Goal: Communication & Community: Connect with others

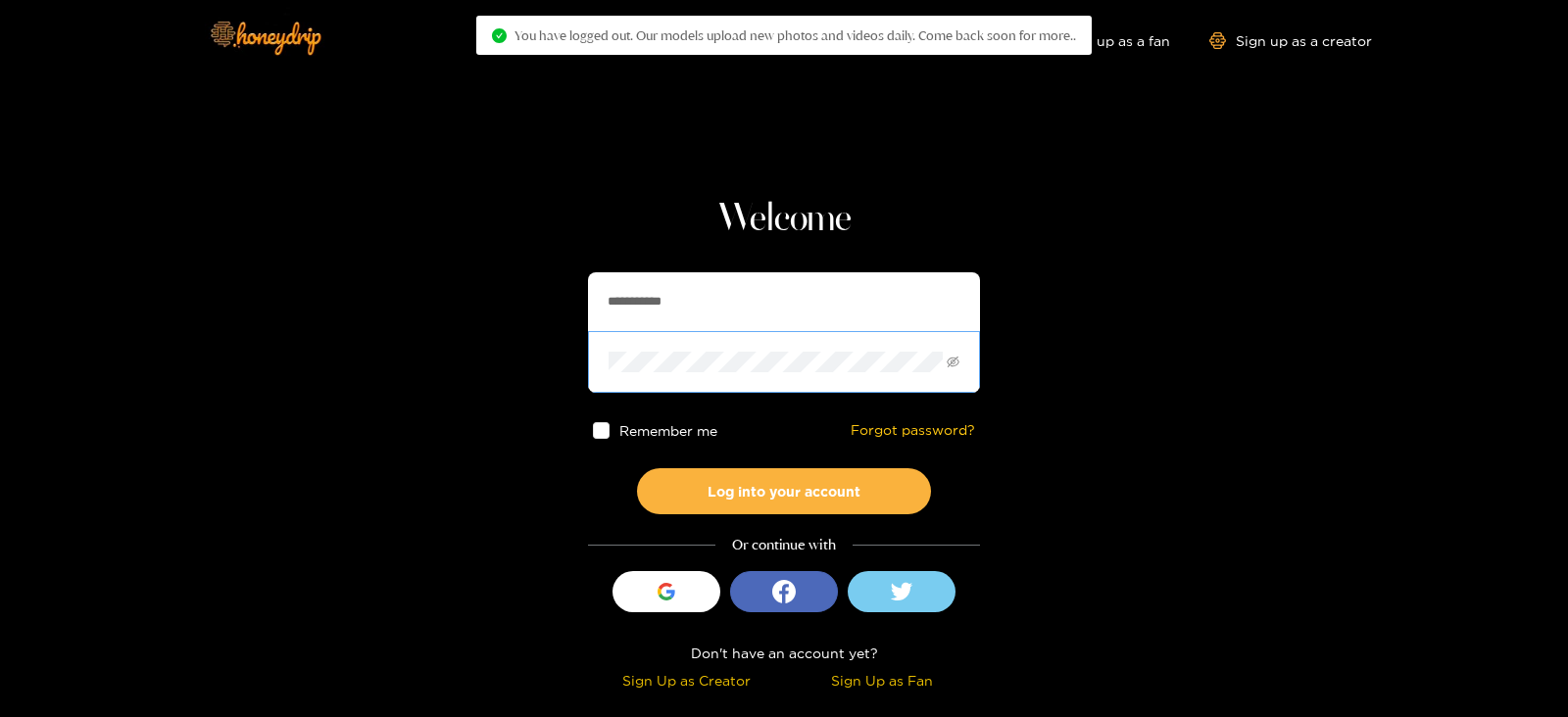
drag, startPoint x: 745, startPoint y: 331, endPoint x: 603, endPoint y: 343, distance: 142.5
click at [603, 343] on span at bounding box center [784, 361] width 392 height 60
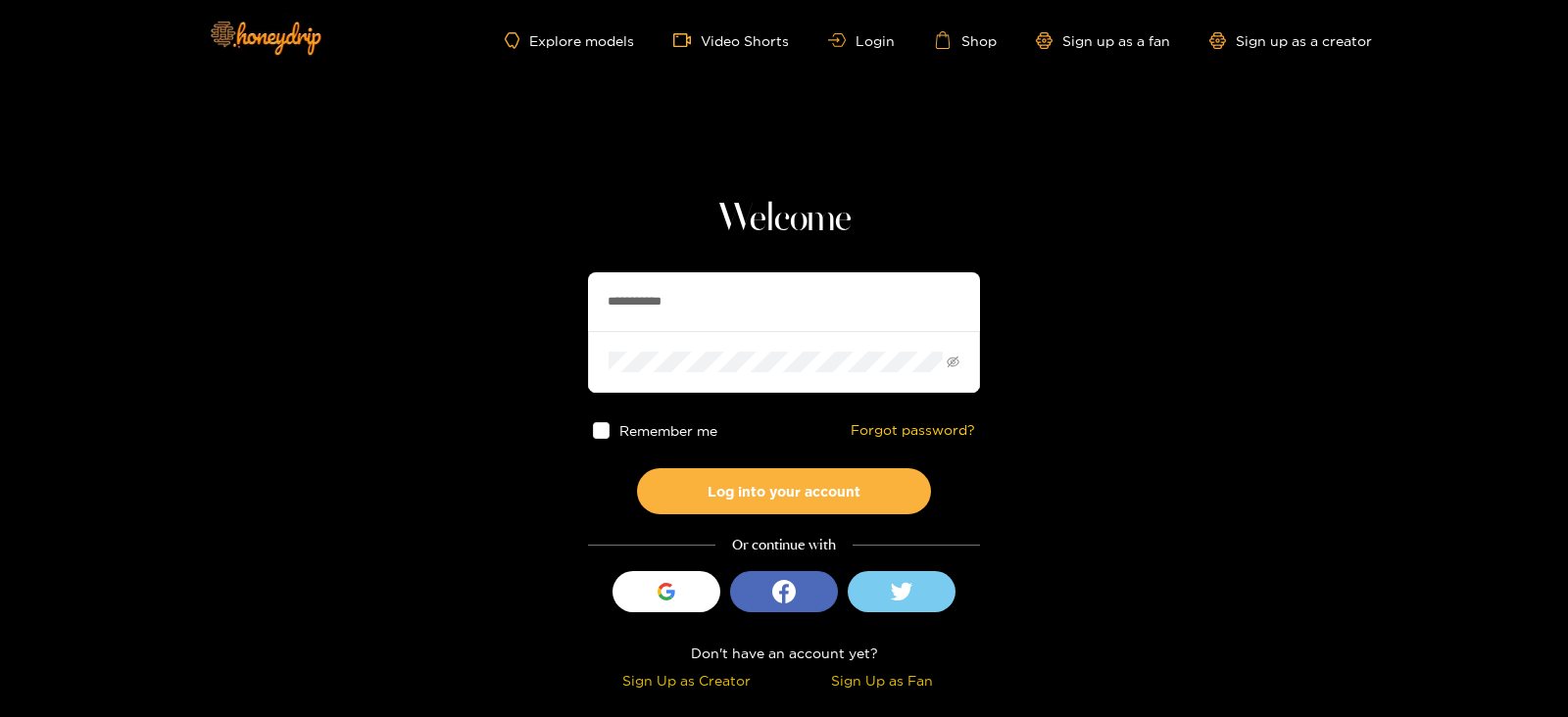
drag, startPoint x: 683, startPoint y: 310, endPoint x: 458, endPoint y: 343, distance: 227.4
click at [458, 343] on section "**********" at bounding box center [784, 348] width 1568 height 697
type input "**********"
click at [637, 468] on button "Log into your account" at bounding box center [784, 491] width 294 height 46
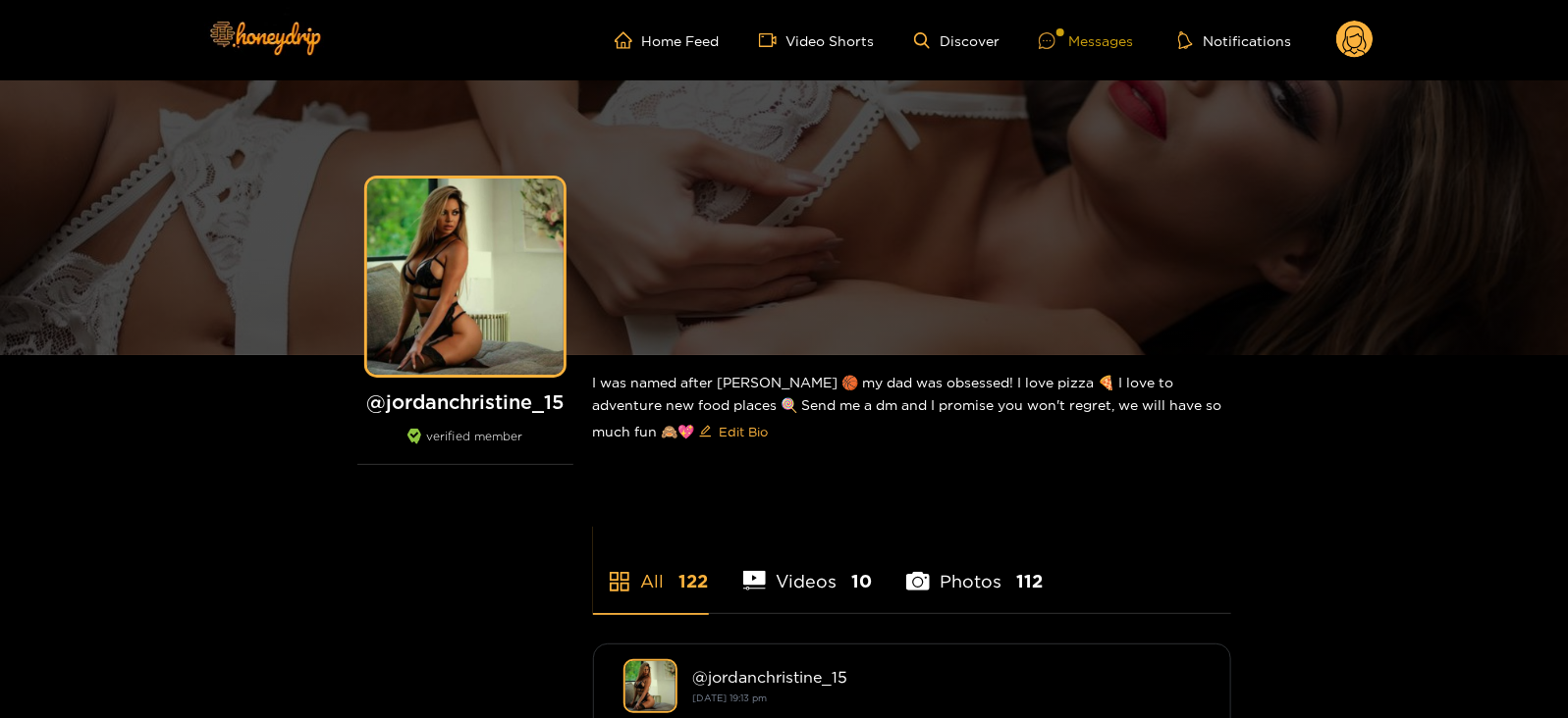
click at [1089, 39] on div "Messages" at bounding box center [1085, 41] width 94 height 23
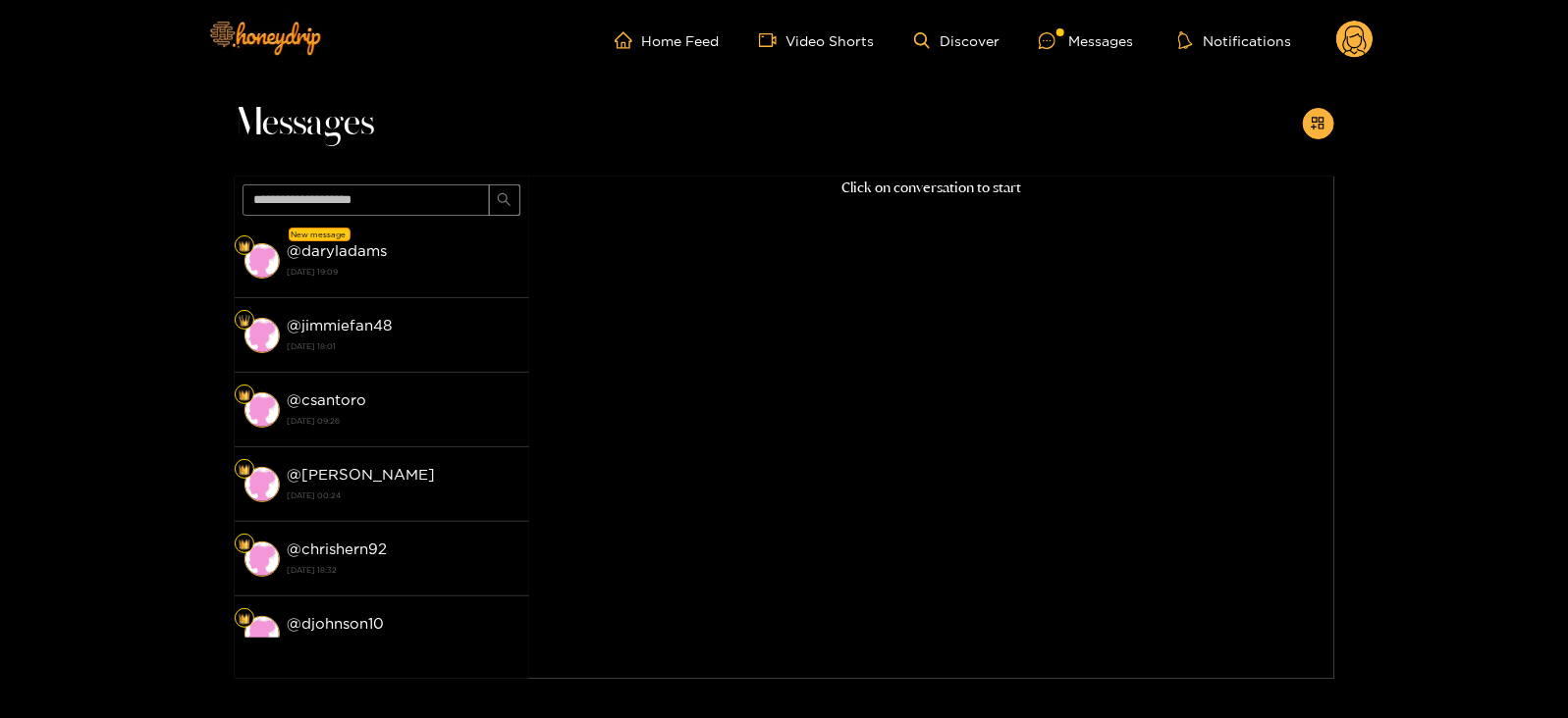
click at [307, 258] on strong "@ daryladams" at bounding box center [338, 250] width 100 height 17
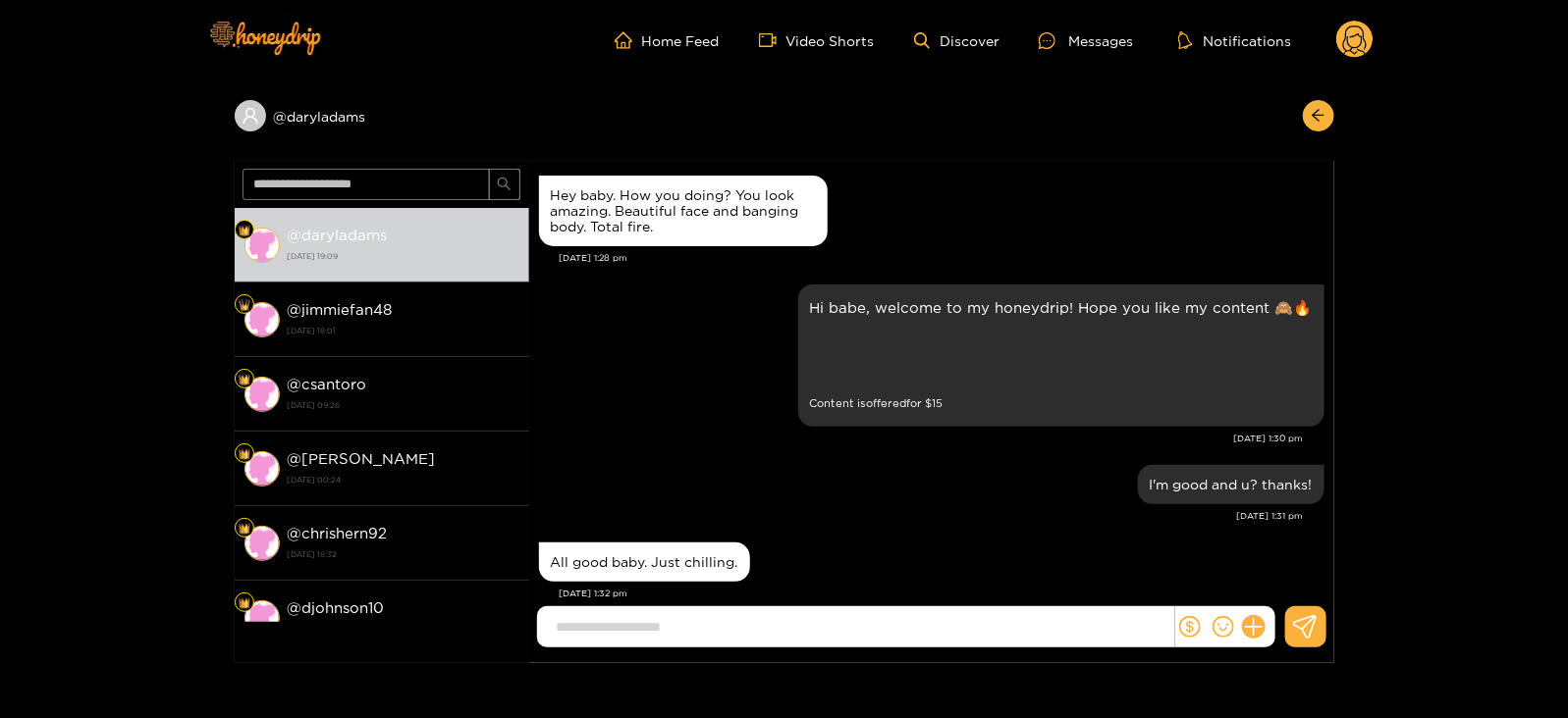
scroll to position [790, 0]
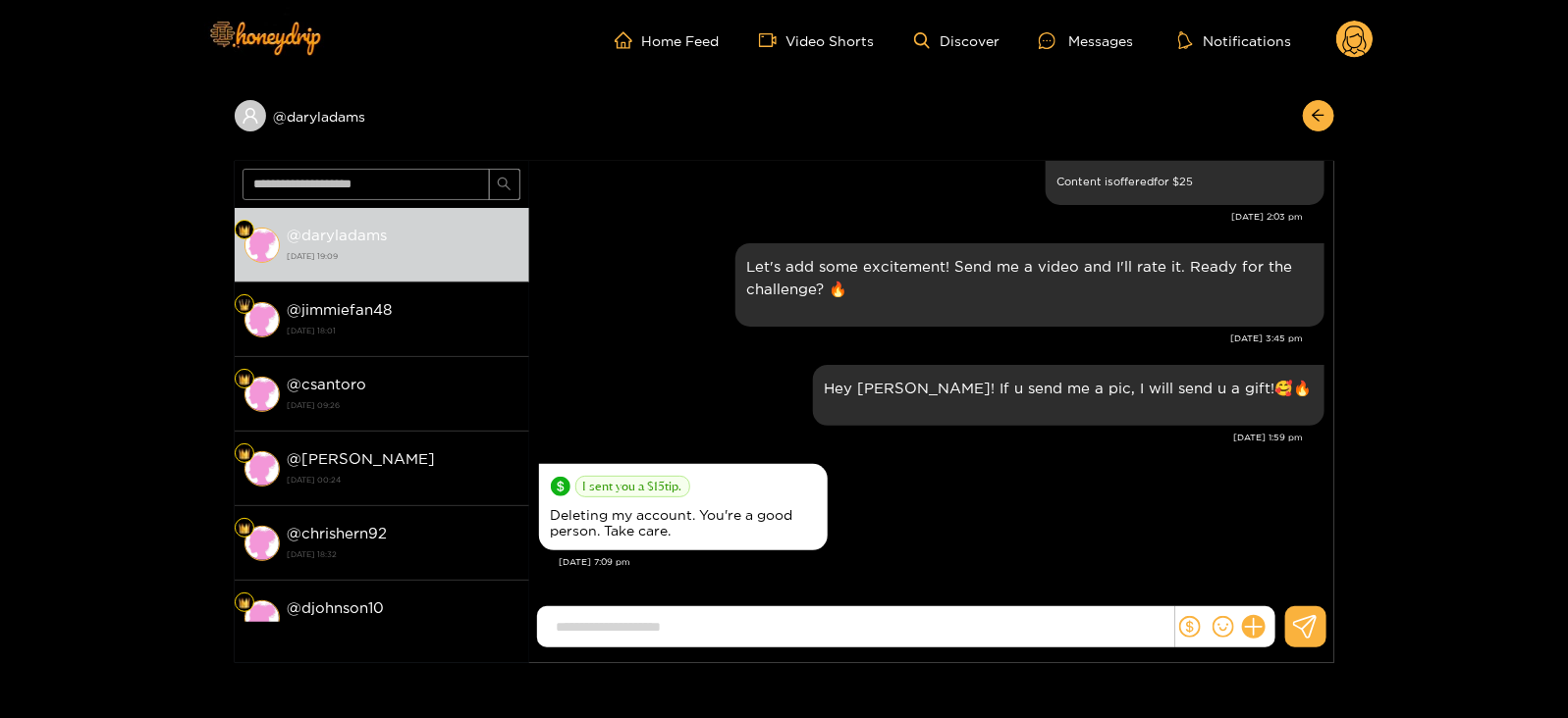
click at [1355, 35] on circle at bounding box center [1355, 40] width 38 height 38
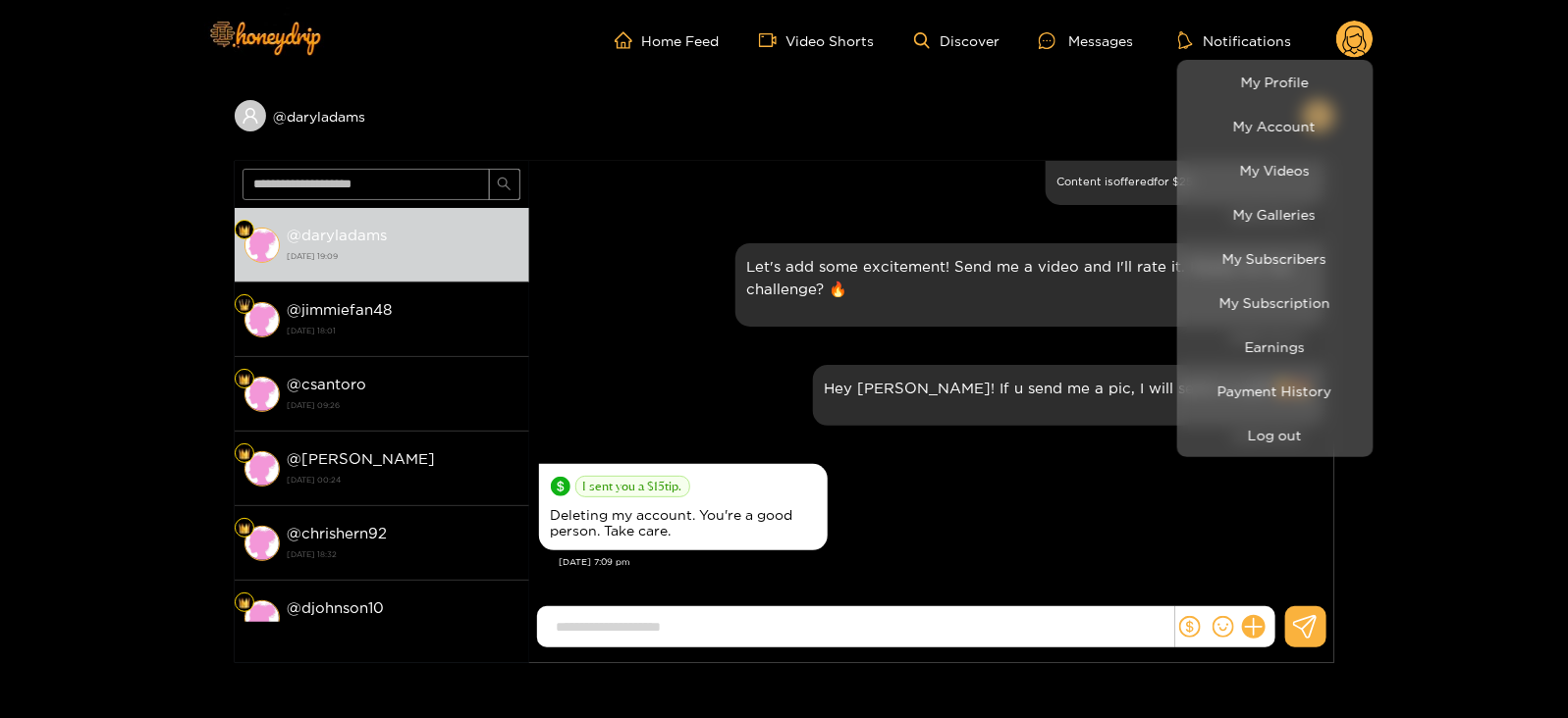
click at [884, 479] on div at bounding box center [784, 359] width 1568 height 718
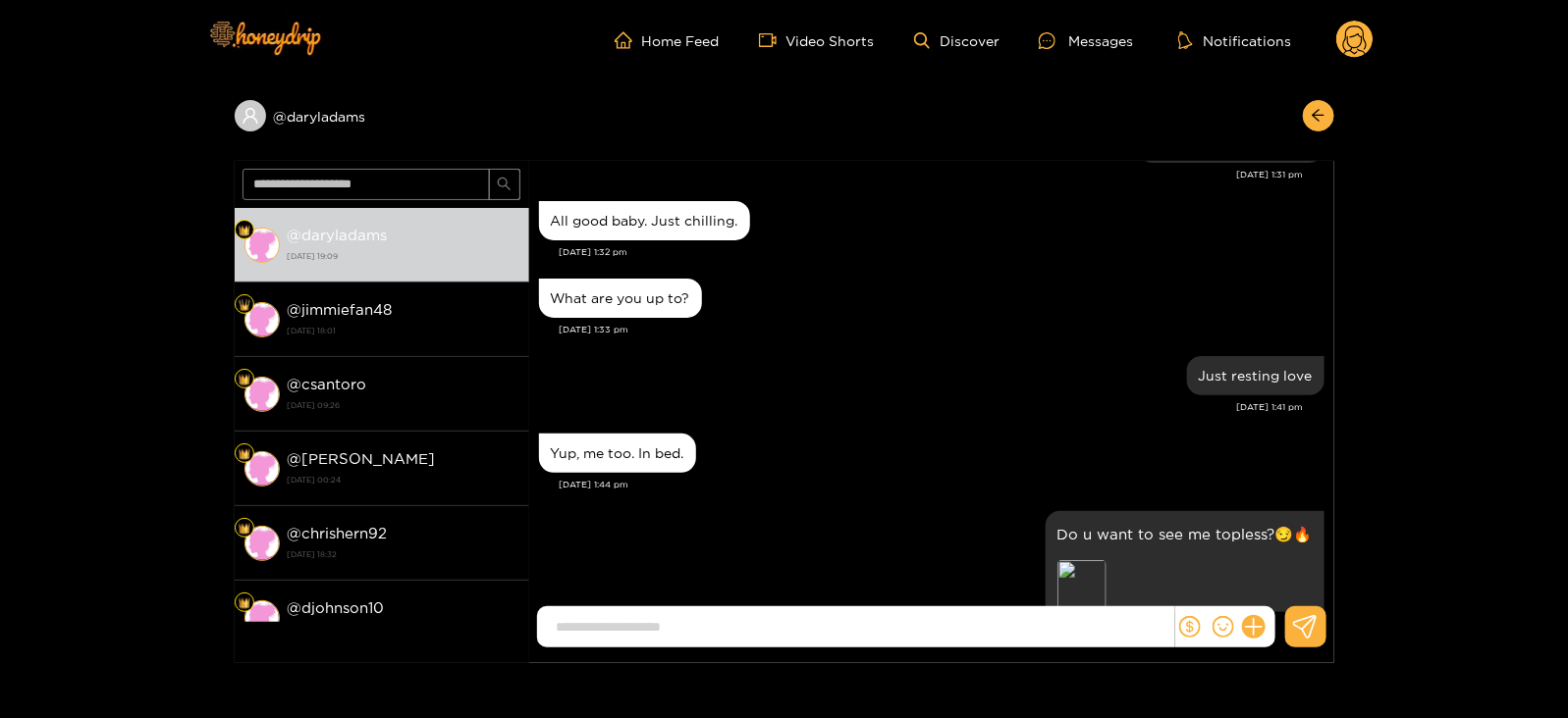
scroll to position [789, 0]
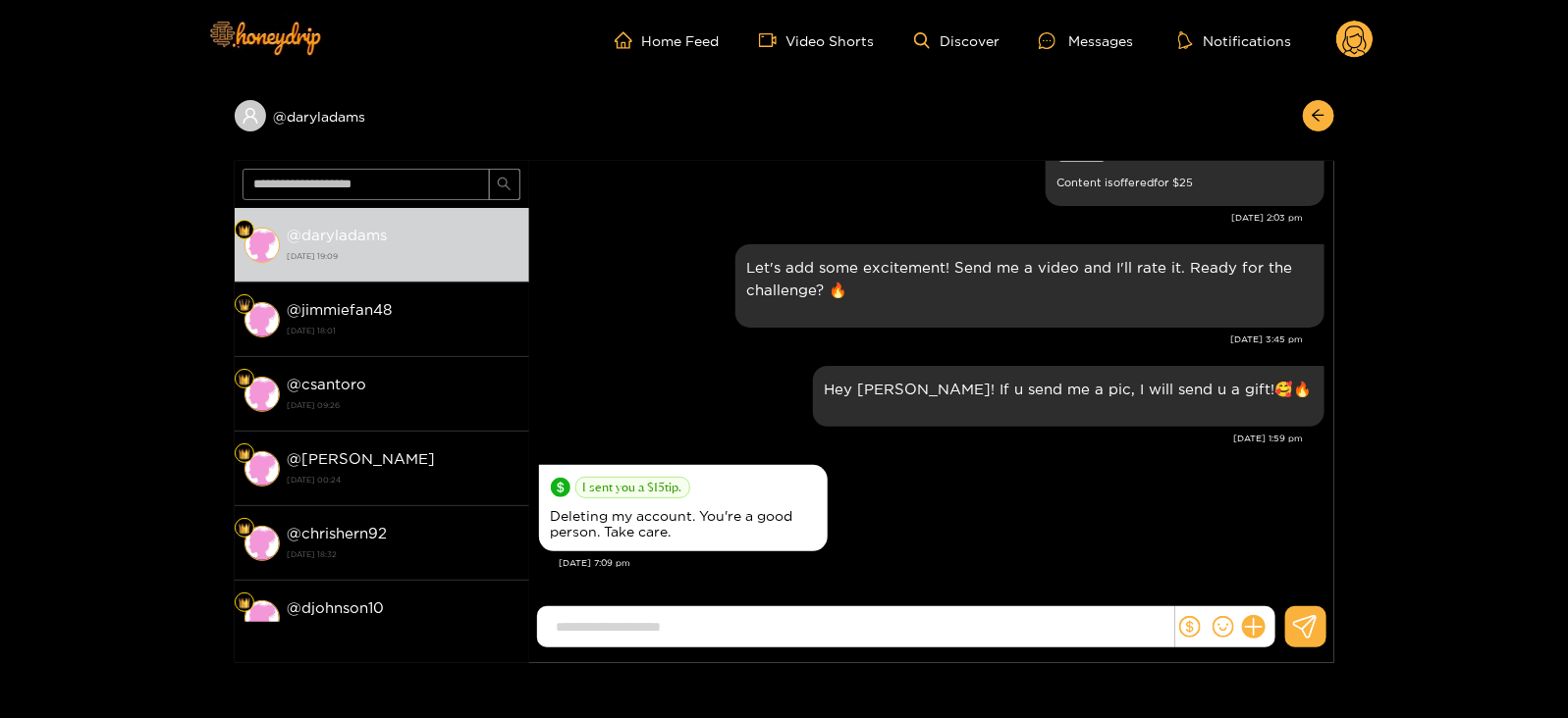
click at [811, 635] on input at bounding box center [860, 628] width 627 height 33
type input "**********"
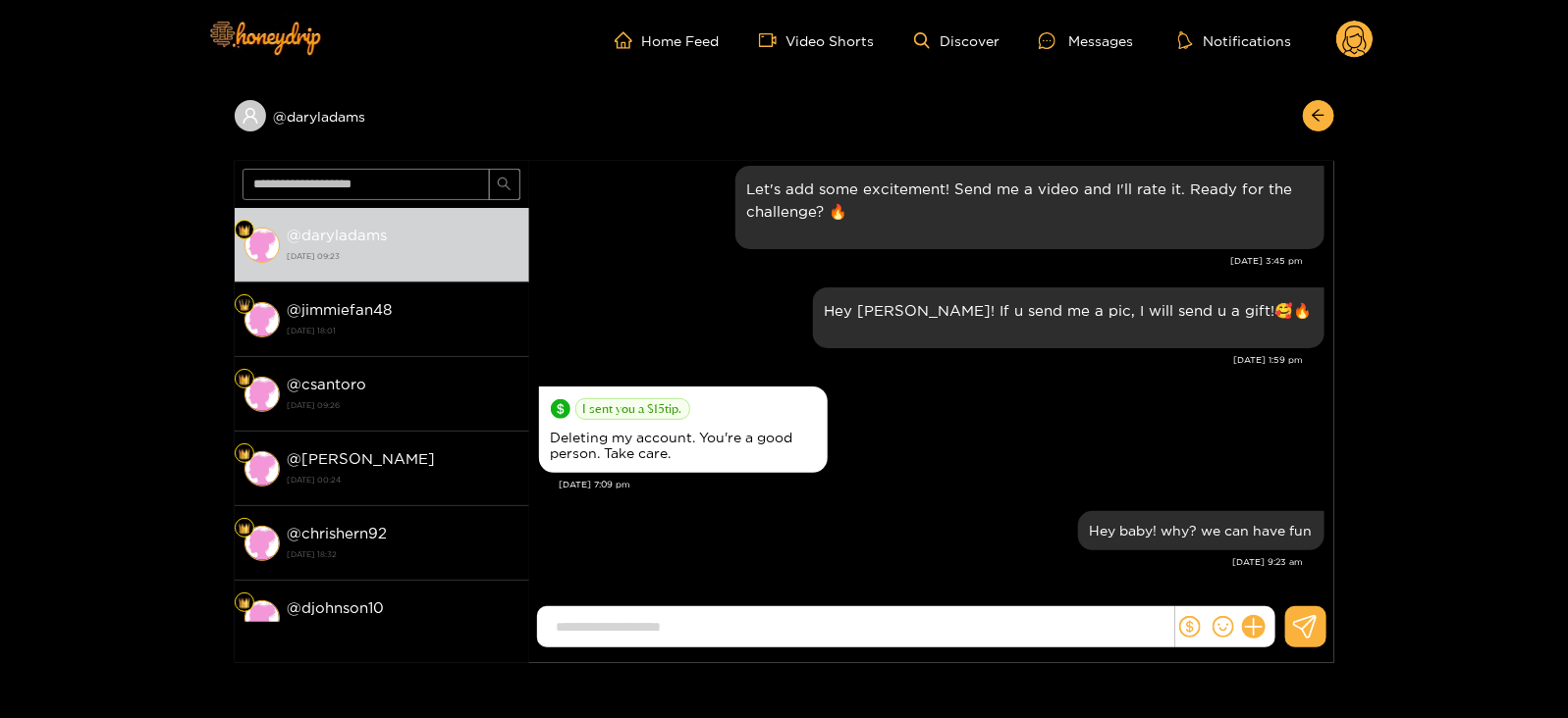
click at [1343, 49] on circle at bounding box center [1355, 40] width 38 height 38
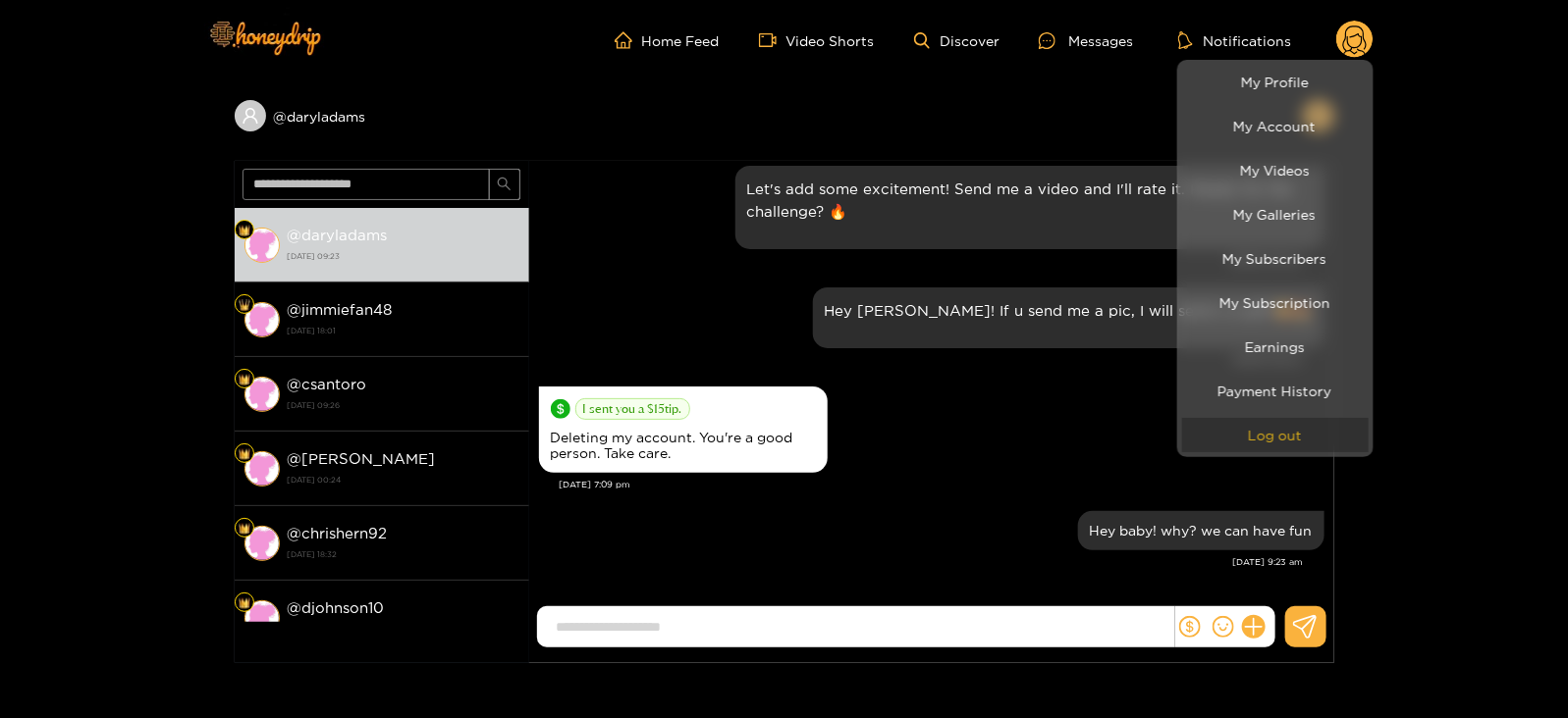
click at [1247, 445] on button "Log out" at bounding box center [1276, 435] width 187 height 35
